Goal: Task Accomplishment & Management: Use online tool/utility

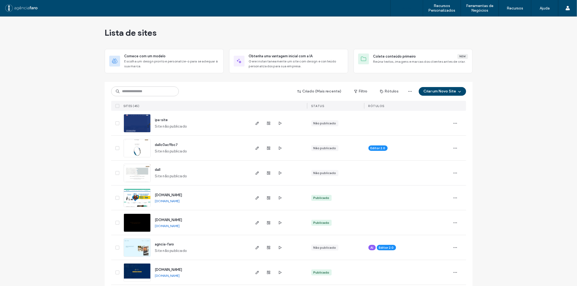
scroll to position [30, 0]
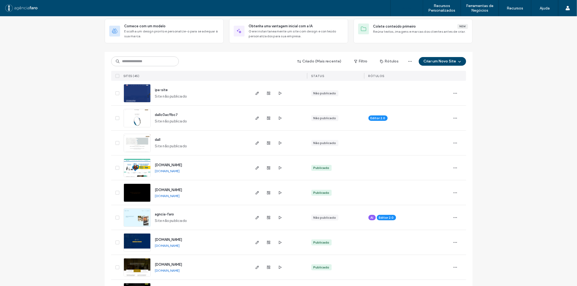
drag, startPoint x: 74, startPoint y: 165, endPoint x: 78, endPoint y: 150, distance: 15.3
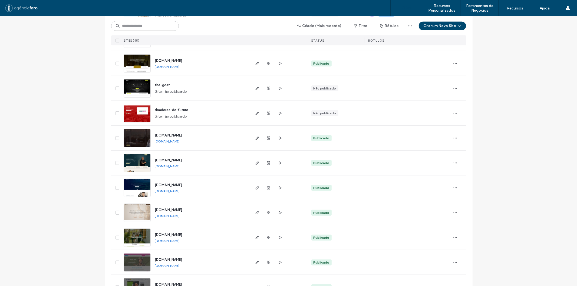
scroll to position [240, 0]
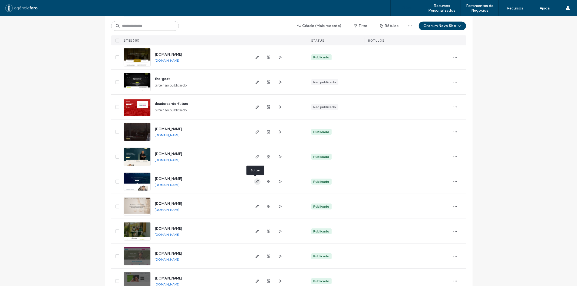
click at [255, 181] on use "button" at bounding box center [256, 181] width 3 height 3
